Goal: Task Accomplishment & Management: Complete application form

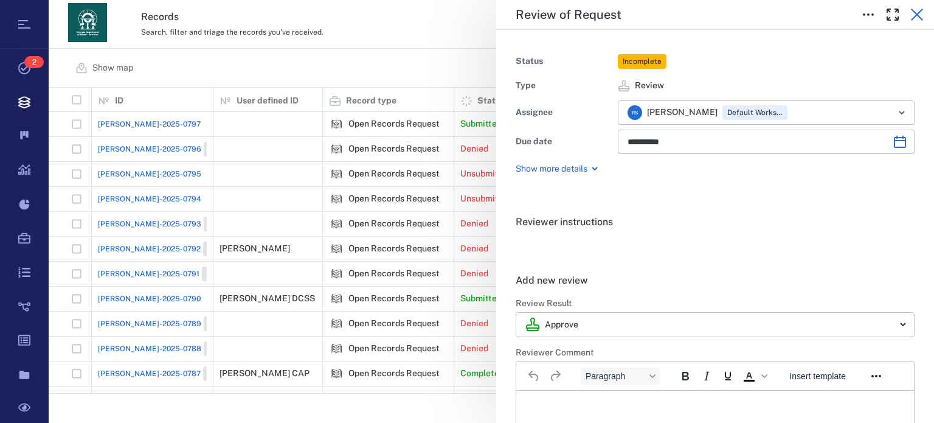
click at [916, 16] on icon "button" at bounding box center [917, 14] width 15 height 15
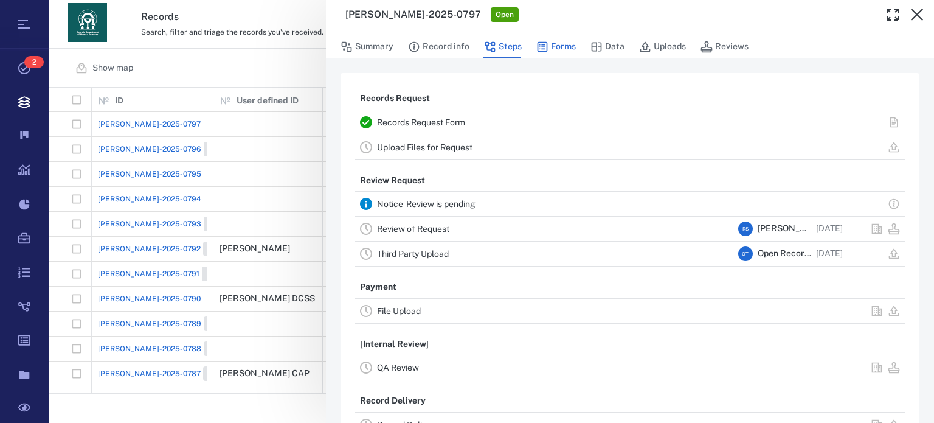
click at [572, 47] on button "Forms" at bounding box center [556, 46] width 40 height 23
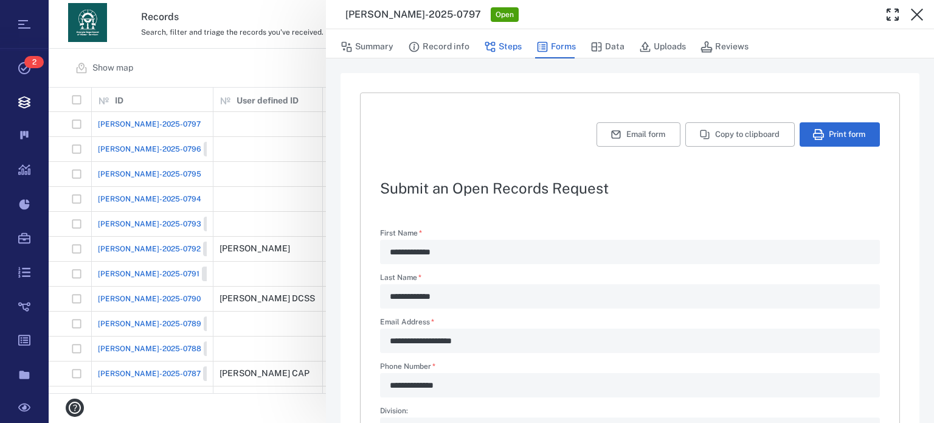
click at [493, 45] on icon "button" at bounding box center [490, 47] width 10 height 10
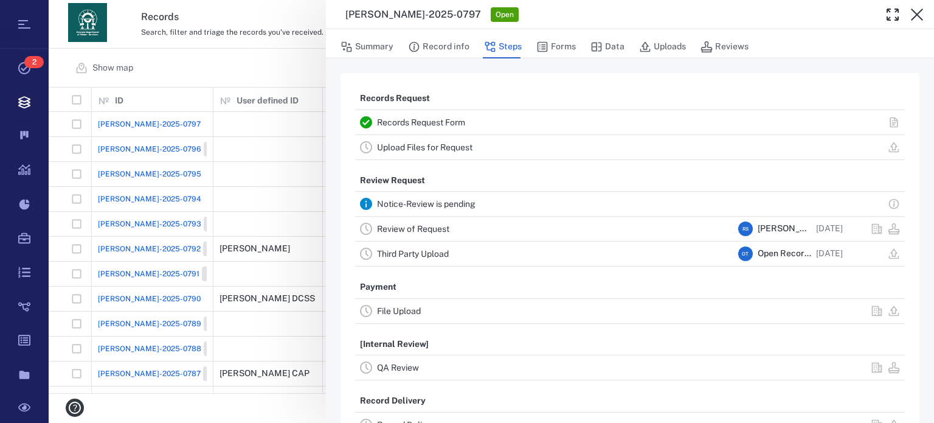
click at [432, 224] on link "Review of Request" at bounding box center [413, 229] width 72 height 10
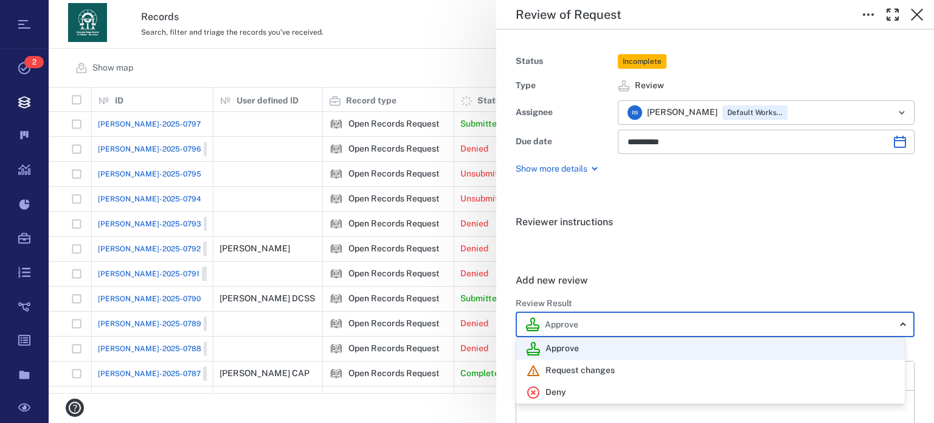
click at [893, 323] on body "Tasks 2 Records Boards Dashboard Reports Record types Guide steps Rules Form bu…" at bounding box center [467, 211] width 934 height 423
click at [696, 388] on div "Deny" at bounding box center [710, 392] width 369 height 15
type input "******"
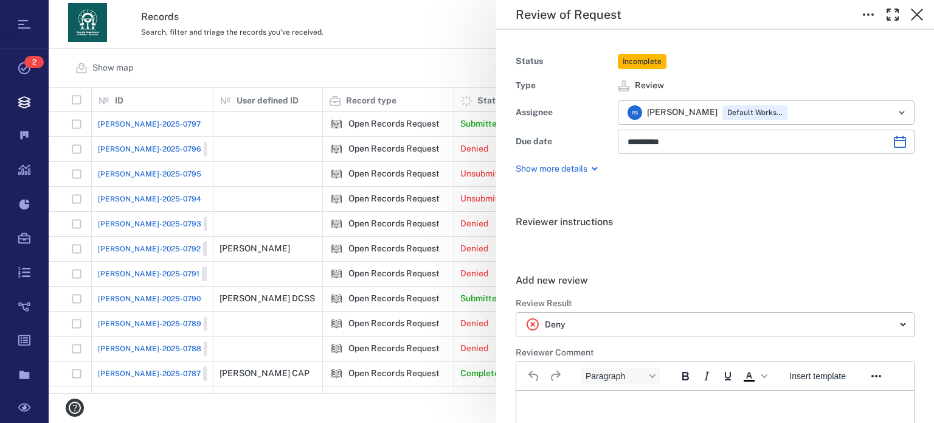
click at [924, 415] on div "Reviewer instructions . Add new review ****** Review Result Deny ****** ​ Revie…" at bounding box center [715, 395] width 438 height 400
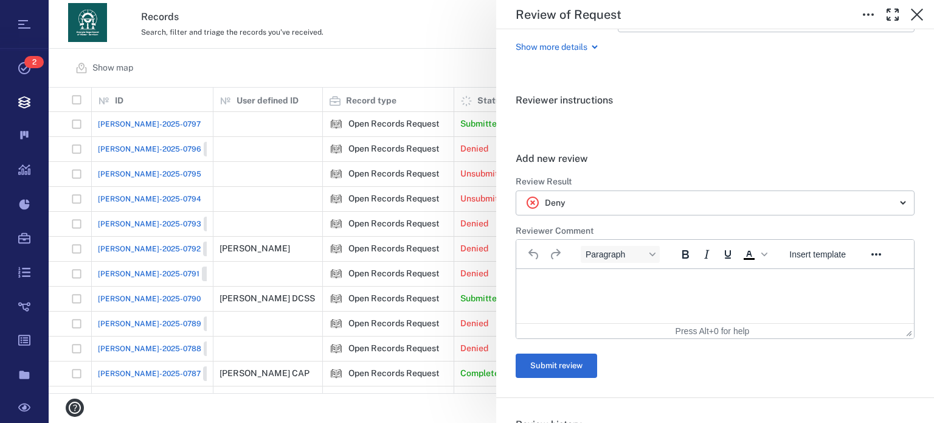
scroll to position [227, 0]
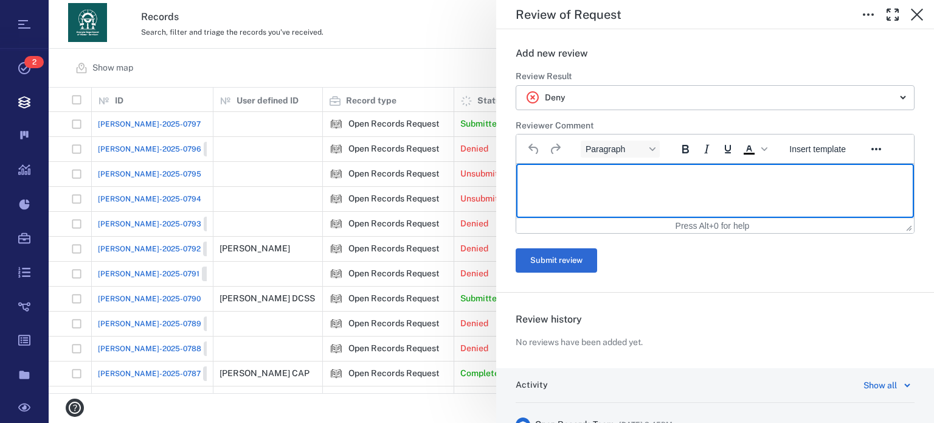
drag, startPoint x: 609, startPoint y: 195, endPoint x: 609, endPoint y: 202, distance: 6.7
click at [610, 194] on html at bounding box center [715, 179] width 398 height 30
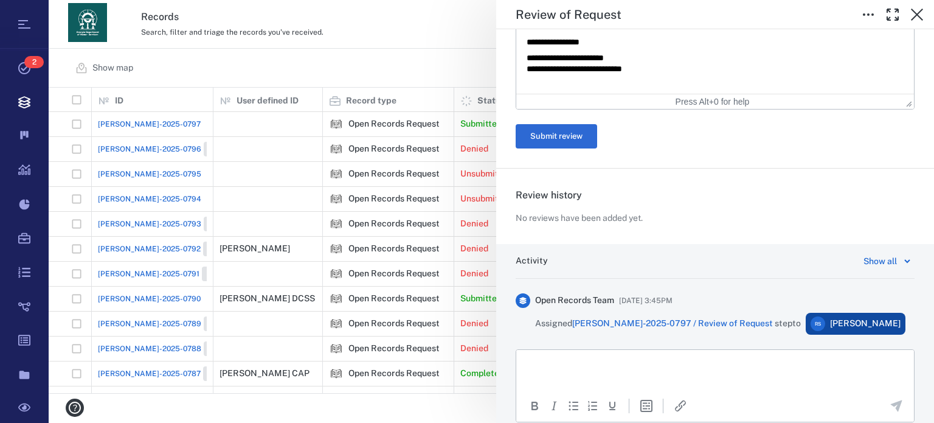
scroll to position [687, 0]
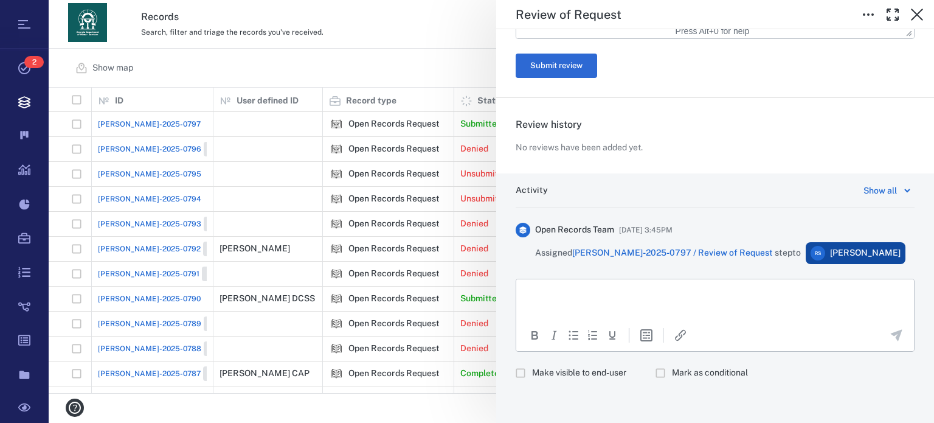
click at [708, 303] on html at bounding box center [715, 294] width 398 height 30
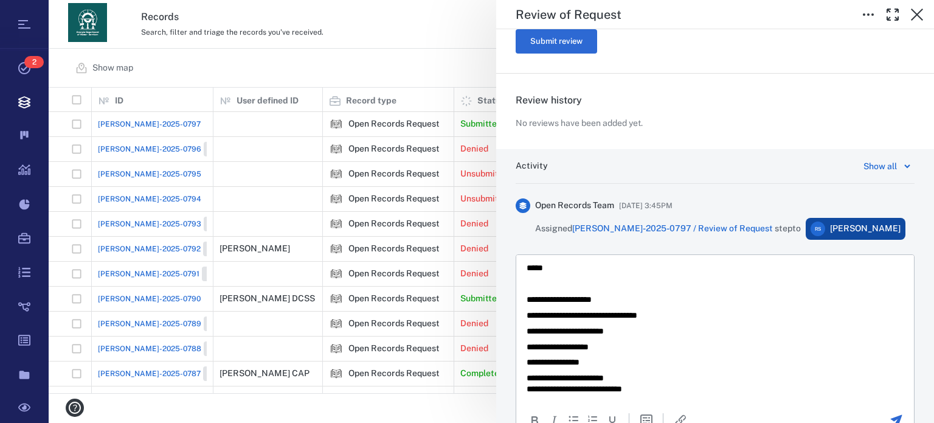
scroll to position [796, 0]
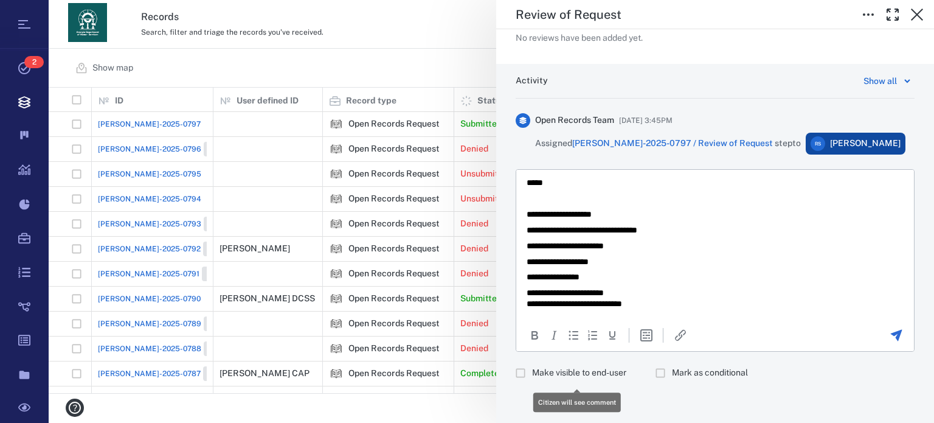
click at [547, 365] on label "Make visible to end-user" at bounding box center [567, 372] width 117 height 23
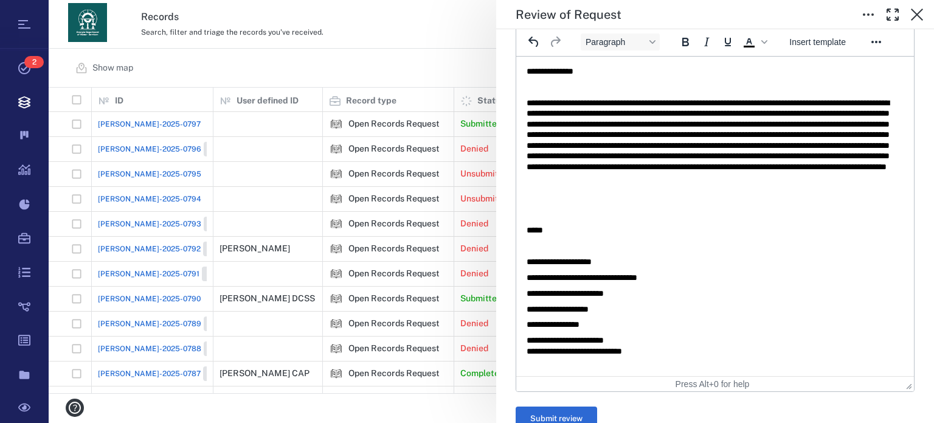
scroll to position [367, 0]
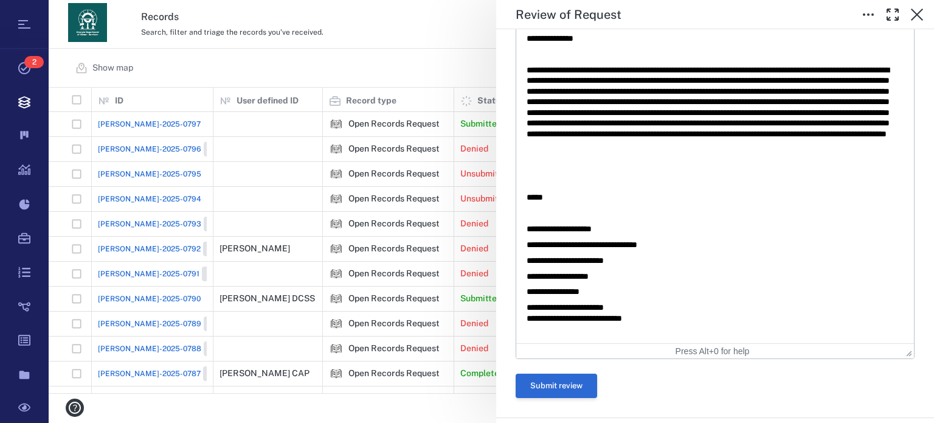
click at [561, 389] on button "Submit review" at bounding box center [556, 385] width 81 height 24
